Goal: Download file/media

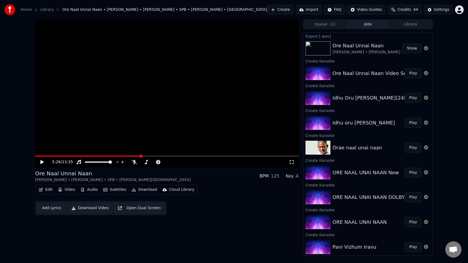
click at [45, 10] on link "Library" at bounding box center [46, 9] width 13 height 5
click at [289, 8] on button "Create" at bounding box center [280, 10] width 26 height 10
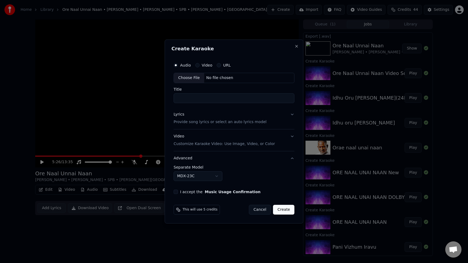
click at [194, 76] on div "Choose File" at bounding box center [189, 78] width 30 height 10
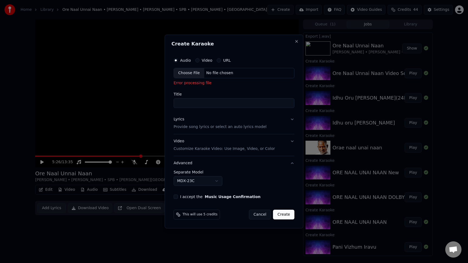
click at [188, 73] on div "Choose File" at bounding box center [189, 73] width 30 height 10
click at [192, 71] on div "Choose File" at bounding box center [189, 73] width 30 height 10
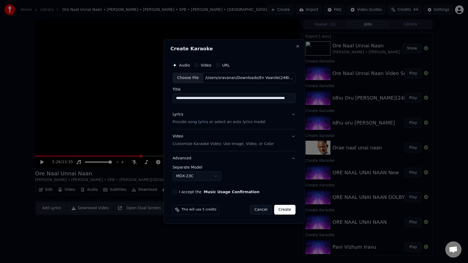
scroll to position [0, 17]
drag, startPoint x: 218, startPoint y: 99, endPoint x: 291, endPoint y: 98, distance: 73.3
click at [291, 98] on input "**********" at bounding box center [232, 98] width 121 height 10
type input "**********"
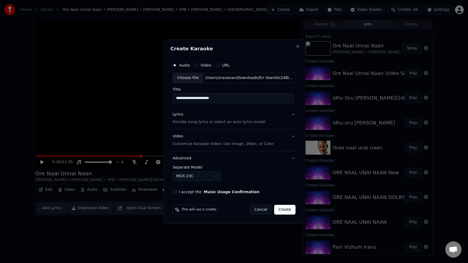
click at [255, 123] on p "Provide song lyrics or select an auto lyrics model" at bounding box center [218, 121] width 93 height 5
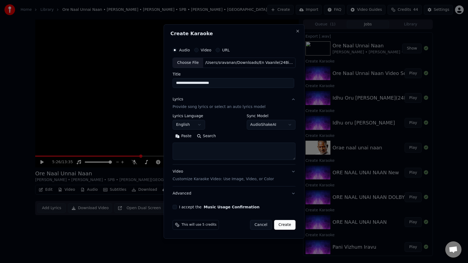
click at [260, 126] on body "Home Library Ore Naal Unnai Naan • [PERSON_NAME] • [PERSON_NAME] • SPB • [PERSO…" at bounding box center [234, 131] width 468 height 263
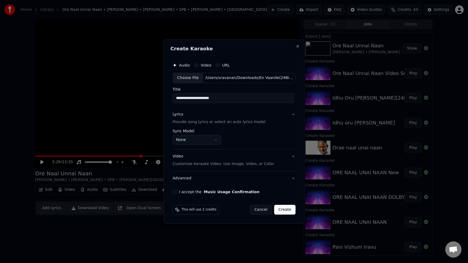
click at [177, 192] on button "I accept the Music Usage Confirmation" at bounding box center [174, 192] width 4 height 4
click at [284, 208] on button "Create" at bounding box center [284, 210] width 21 height 10
select select "**********"
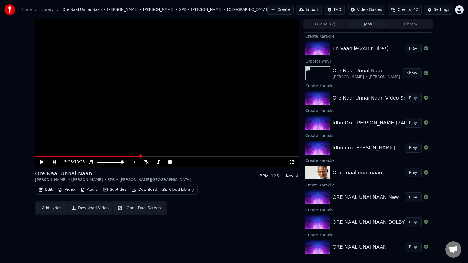
click at [410, 49] on button "Play" at bounding box center [412, 49] width 17 height 10
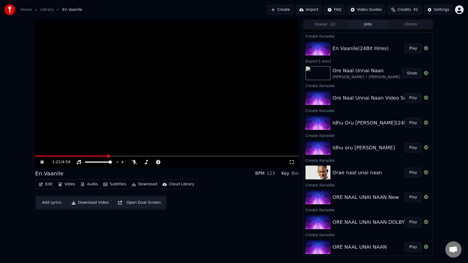
click at [404, 44] on button "Play" at bounding box center [412, 49] width 17 height 10
click at [43, 164] on icon at bounding box center [46, 162] width 13 height 4
click at [166, 242] on div "0:26 / 4:54 En Vaanile BPM 123 Key Bm Edit Video Audio Subtitles Download Cloud…" at bounding box center [166, 137] width 263 height 237
click at [185, 203] on div "Edit Video Audio Subtitles Download Cloud Library Add Lyrics Download Video Ope…" at bounding box center [166, 194] width 263 height 30
click at [146, 185] on button "Download" at bounding box center [144, 184] width 30 height 8
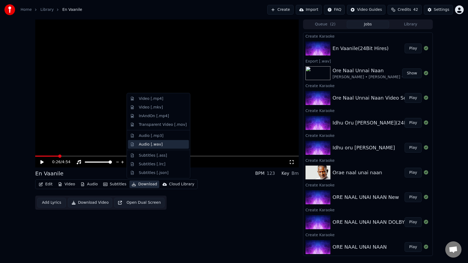
click at [157, 145] on div "Audio [.wav]" at bounding box center [151, 144] width 24 height 5
